Goal: Information Seeking & Learning: Learn about a topic

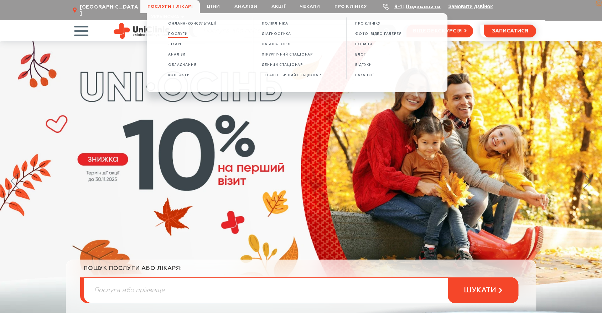
click at [174, 32] on link "Послуги" at bounding box center [178, 34] width 20 height 6
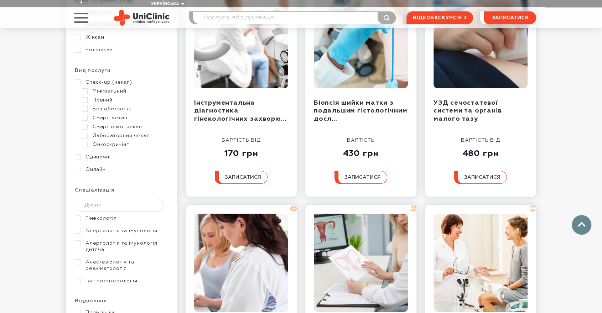
scroll to position [198, 0]
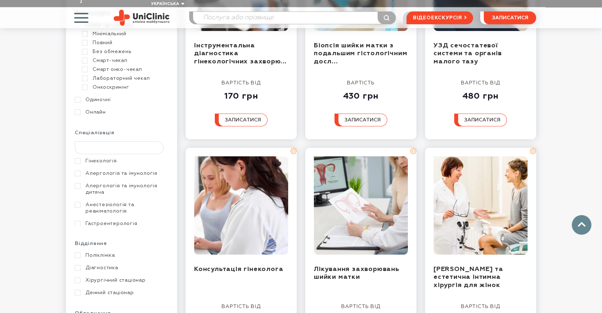
click at [123, 142] on input "text" at bounding box center [119, 148] width 89 height 13
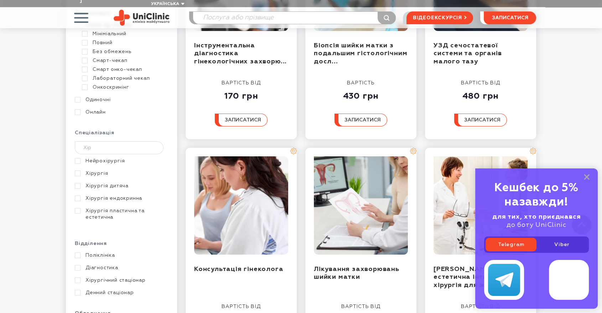
type input "Хір"
click at [104, 170] on link "Хірургія" at bounding box center [121, 173] width 92 height 6
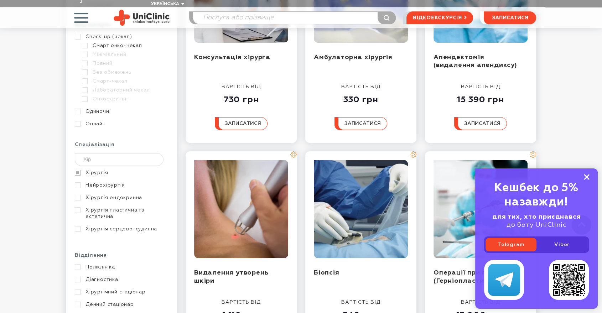
click at [586, 178] on icon at bounding box center [587, 177] width 6 height 6
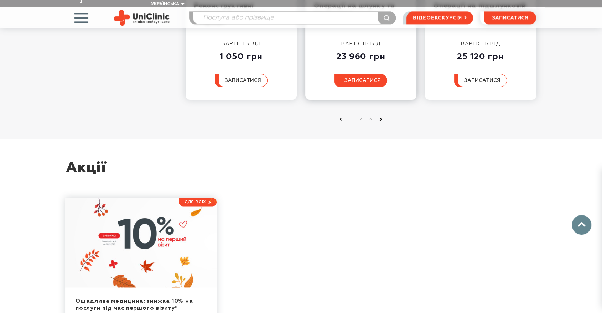
scroll to position [832, 0]
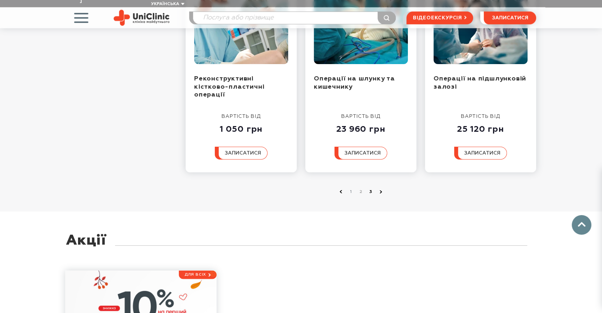
click at [371, 189] on link "3" at bounding box center [371, 192] width 7 height 7
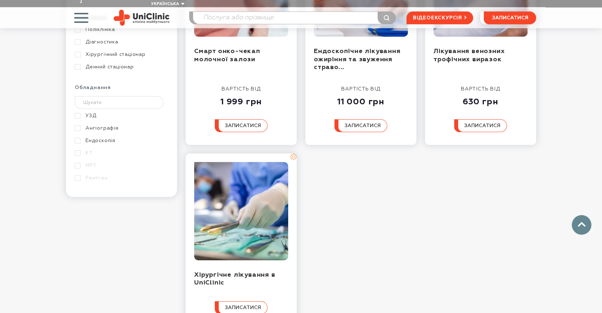
scroll to position [515, 0]
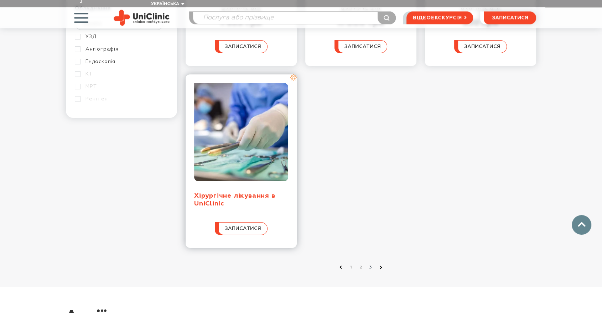
click at [215, 193] on link "Хірургічне лікування в UniClinic" at bounding box center [234, 200] width 81 height 15
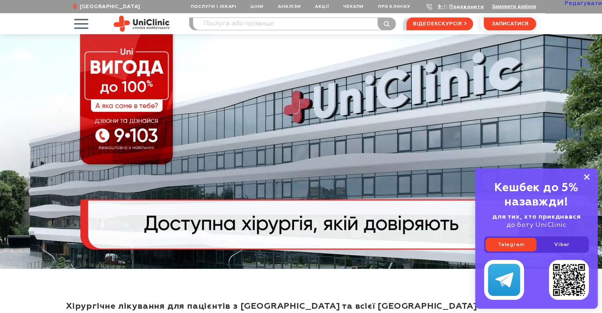
click at [588, 179] on rect at bounding box center [587, 177] width 6 height 6
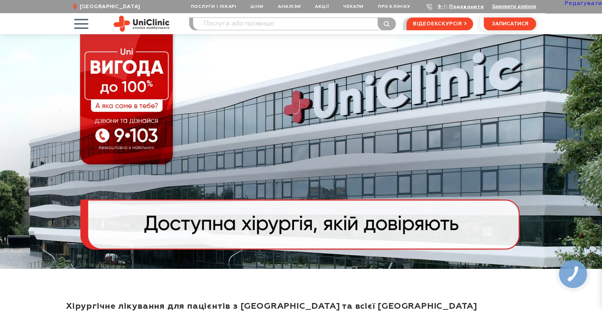
click at [589, 2] on link "Редагувати" at bounding box center [583, 4] width 37 height 6
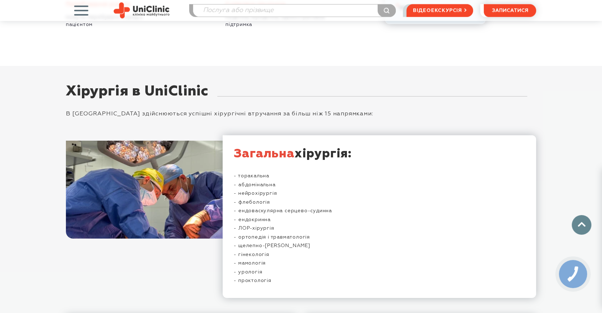
scroll to position [1545, 0]
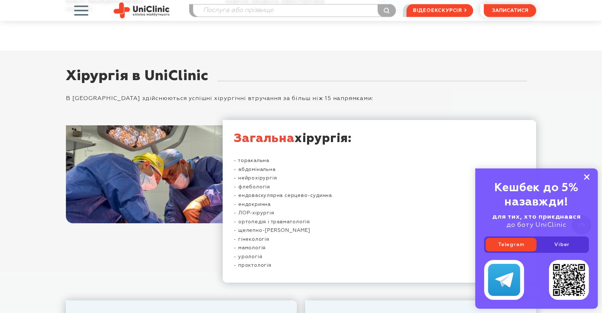
click at [588, 177] on rect at bounding box center [587, 177] width 6 height 6
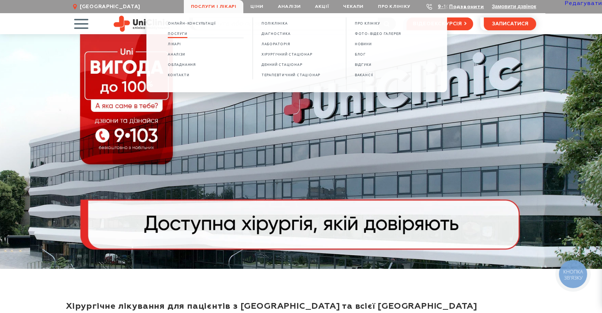
click at [186, 33] on span "Послуги" at bounding box center [178, 34] width 20 height 4
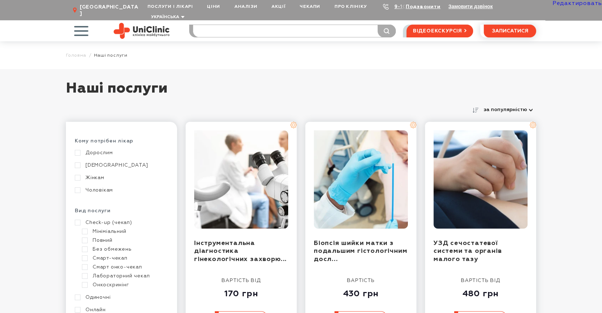
click at [226, 25] on input "search" at bounding box center [294, 31] width 202 height 12
type input "варик"
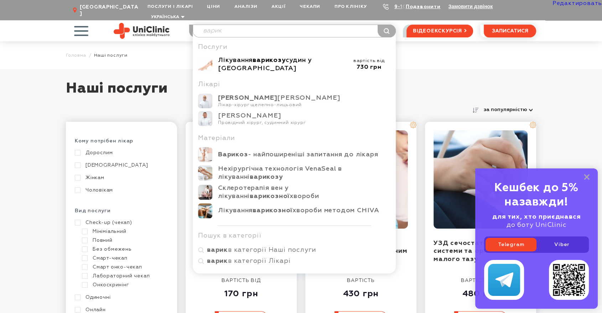
click at [241, 59] on div "Лікування варикозу судин у Запоріжжі" at bounding box center [283, 64] width 130 height 16
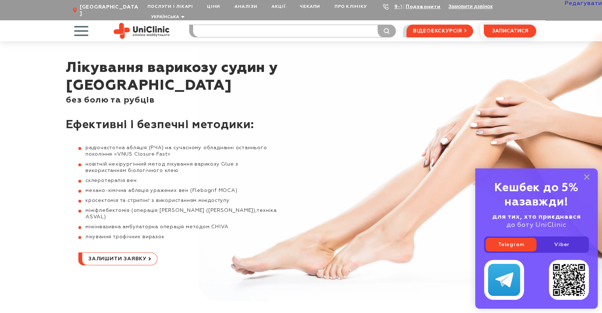
click at [240, 25] on input "search" at bounding box center [294, 31] width 202 height 12
type input "гриж"
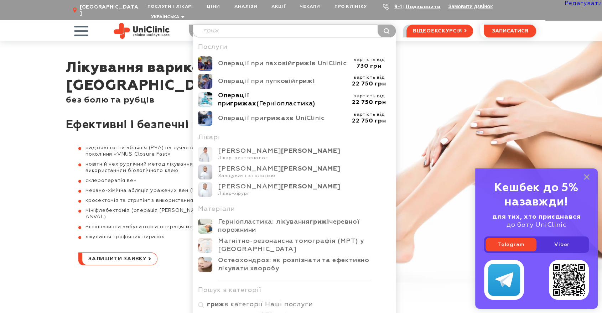
click at [237, 93] on div "Операції при грижах (Герніопластика)" at bounding box center [283, 100] width 130 height 16
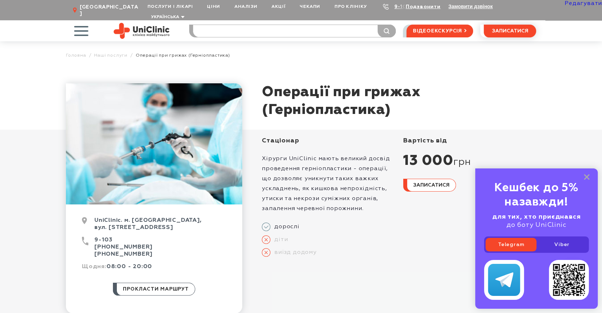
click at [252, 25] on input "search" at bounding box center [294, 31] width 202 height 12
type input "риж"
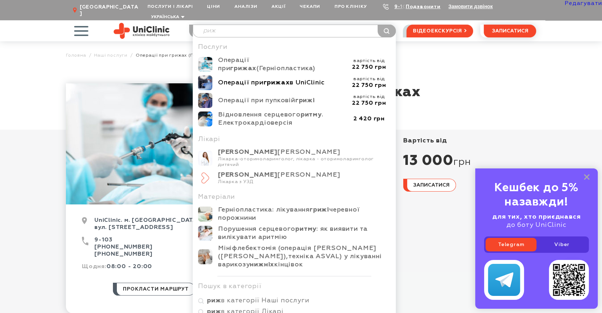
click at [271, 80] on b "грижах" at bounding box center [277, 83] width 26 height 6
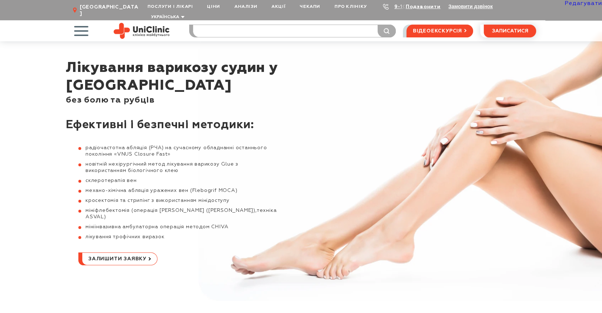
click at [237, 25] on input "search" at bounding box center [294, 31] width 202 height 12
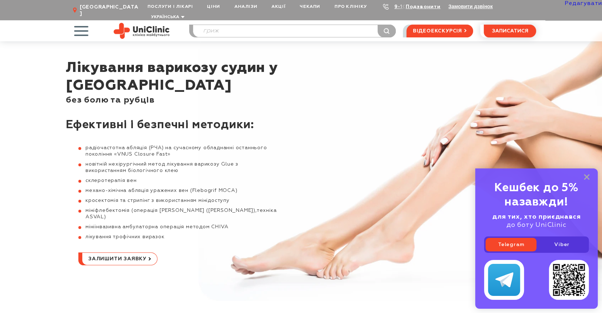
type input "гриж"
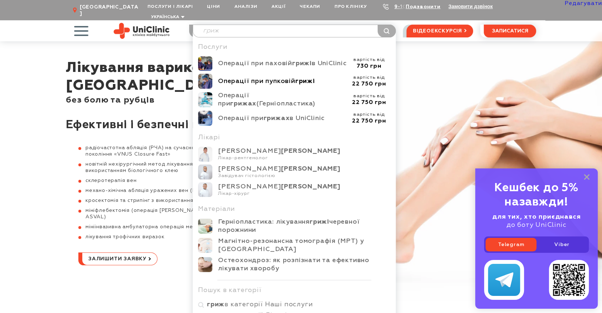
click at [257, 77] on div "Операції при пупковій грижі" at bounding box center [283, 81] width 130 height 8
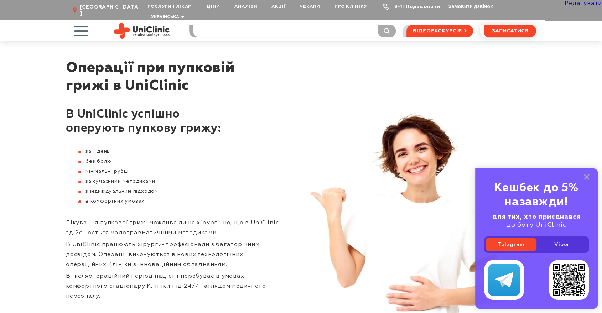
click at [251, 25] on input "search" at bounding box center [294, 31] width 202 height 12
type input "гриж"
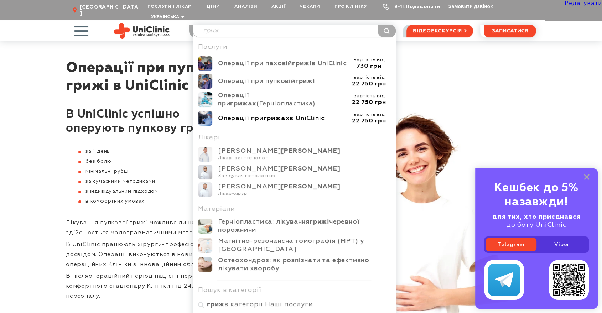
click at [242, 114] on div "Операції при грижах в UniClinic" at bounding box center [283, 118] width 130 height 8
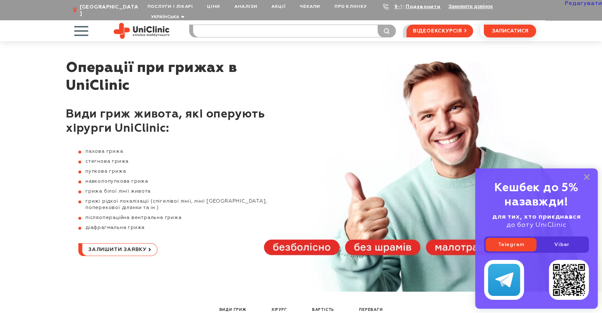
click at [253, 25] on input "search" at bounding box center [294, 31] width 202 height 12
type input "пахо"
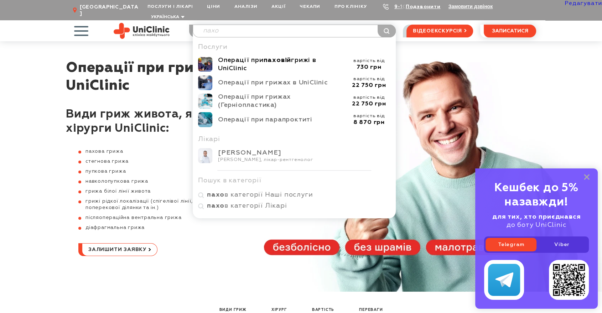
click at [243, 56] on div "Операції при паховій грижі в UniClinic" at bounding box center [283, 64] width 130 height 16
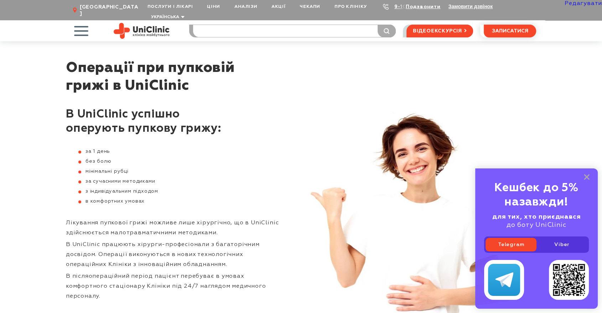
click at [208, 25] on input "search" at bounding box center [294, 31] width 202 height 12
type input "онколог"
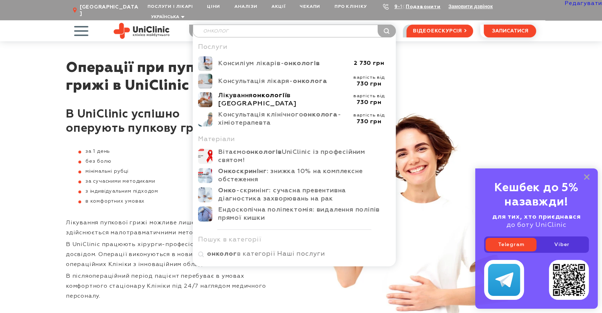
click at [248, 92] on div "Лікування онкології в Запоріжжі" at bounding box center [283, 100] width 130 height 16
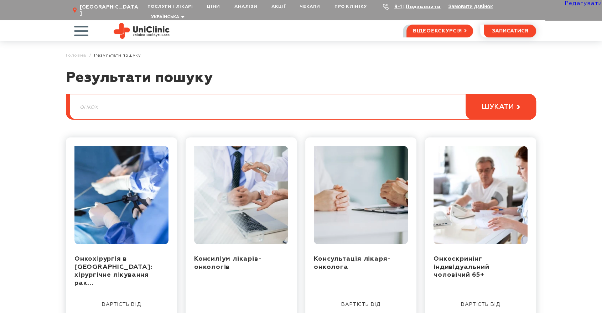
scroll to position [40, 0]
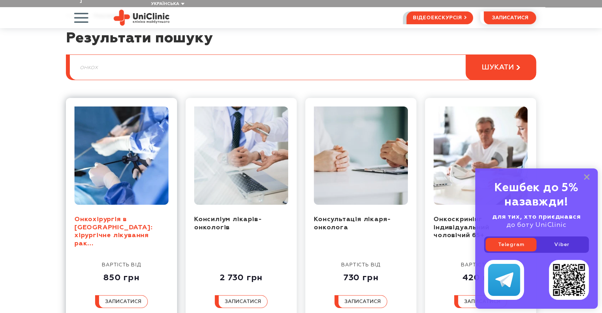
click at [103, 216] on link "Онкохірургія в [GEOGRAPHIC_DATA]: хірургічне лікування рак..." at bounding box center [114, 231] width 78 height 31
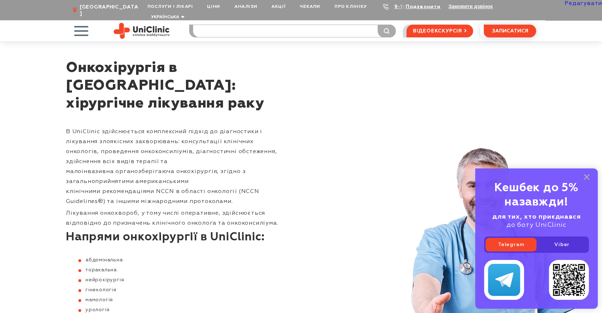
click at [222, 25] on input "search" at bounding box center [294, 31] width 202 height 12
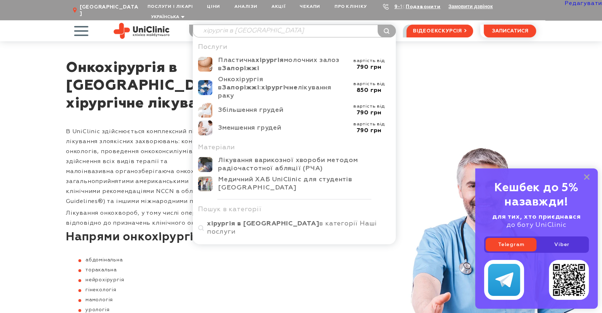
drag, startPoint x: 268, startPoint y: 23, endPoint x: 197, endPoint y: 25, distance: 71.0
click at [197, 25] on input "хірургія в запоріжжі" at bounding box center [294, 31] width 202 height 12
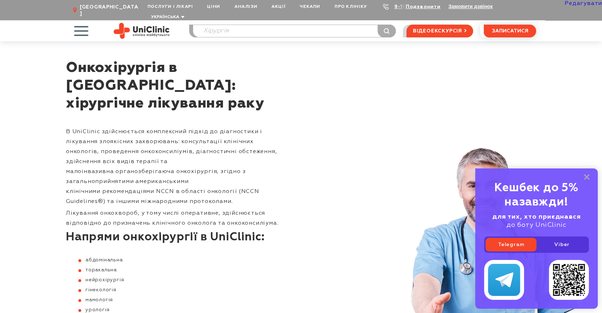
type input "Хірургія"
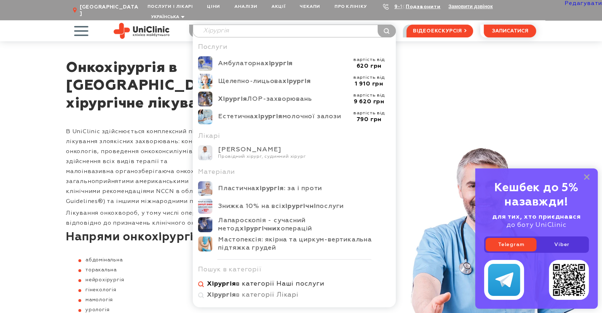
click at [234, 281] on b "Хірургія" at bounding box center [221, 284] width 29 height 6
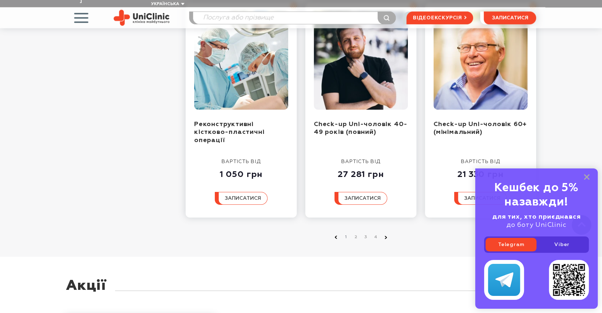
scroll to position [832, 0]
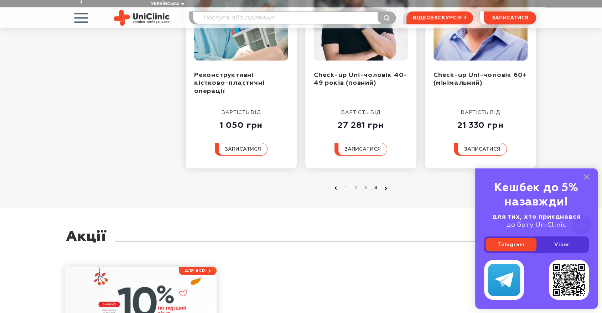
click at [376, 185] on link "4" at bounding box center [376, 188] width 7 height 7
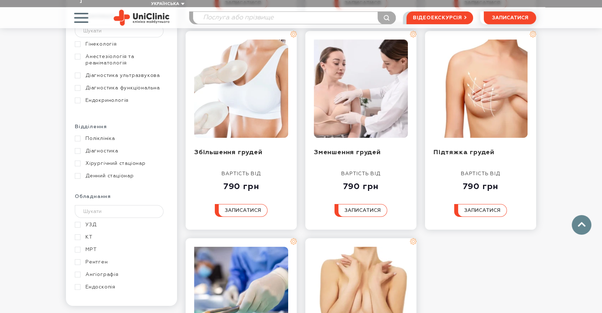
scroll to position [396, 0]
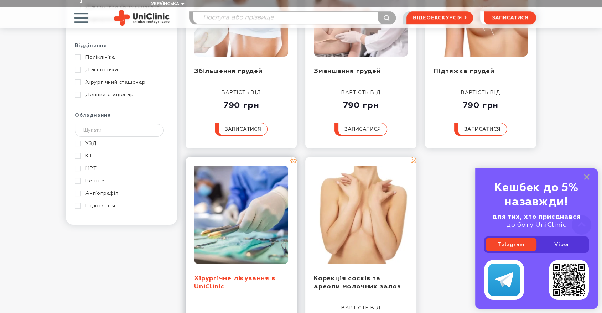
click at [225, 276] on link "Хірургічне лікування в UniClinic" at bounding box center [234, 283] width 81 height 15
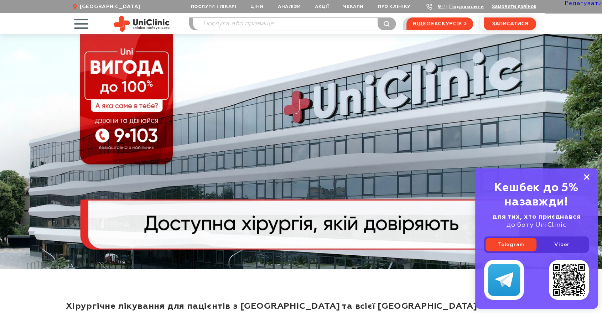
click at [588, 179] on rect at bounding box center [587, 177] width 6 height 6
